Goal: Information Seeking & Learning: Learn about a topic

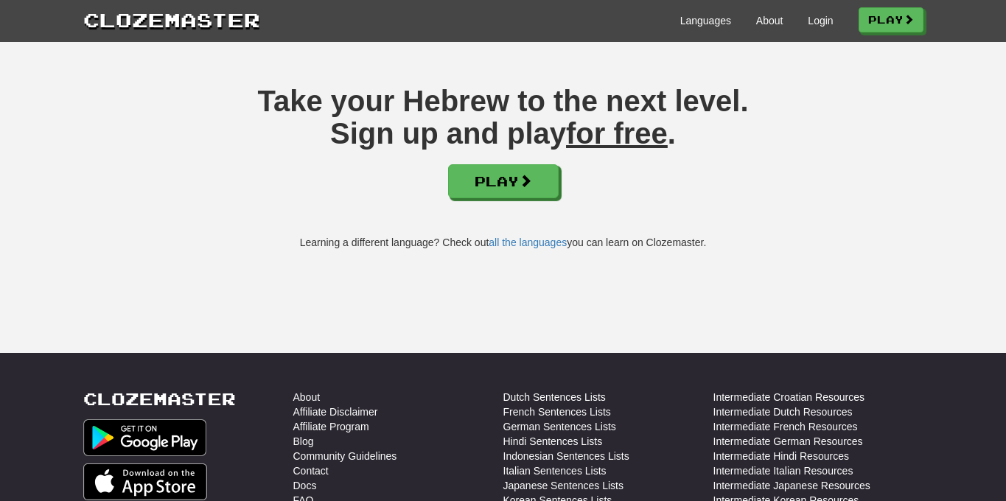
scroll to position [2292, 0]
